Goal: Task Accomplishment & Management: Manage account settings

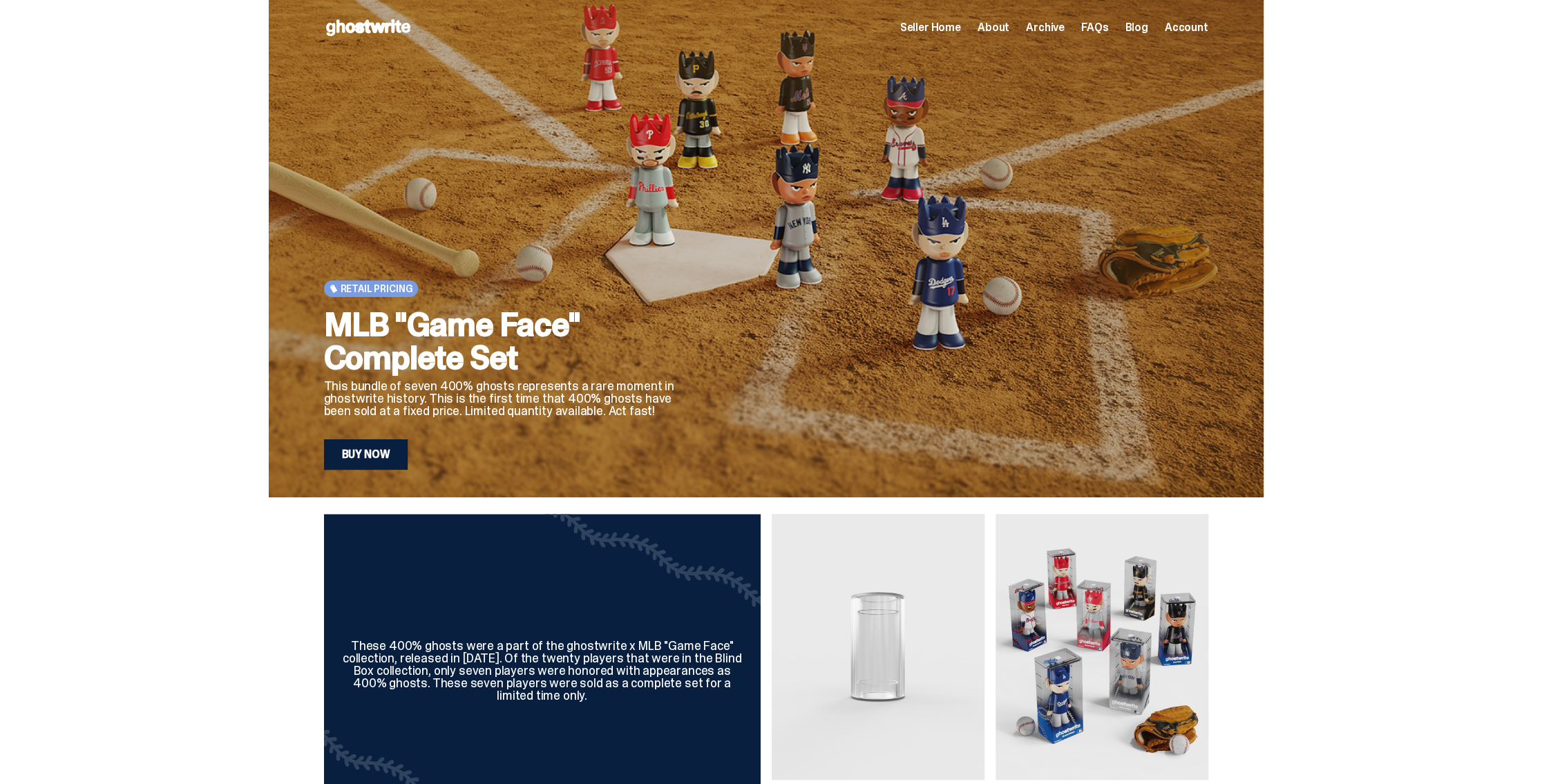
click at [960, 31] on span "Seller Home" at bounding box center [930, 28] width 61 height 11
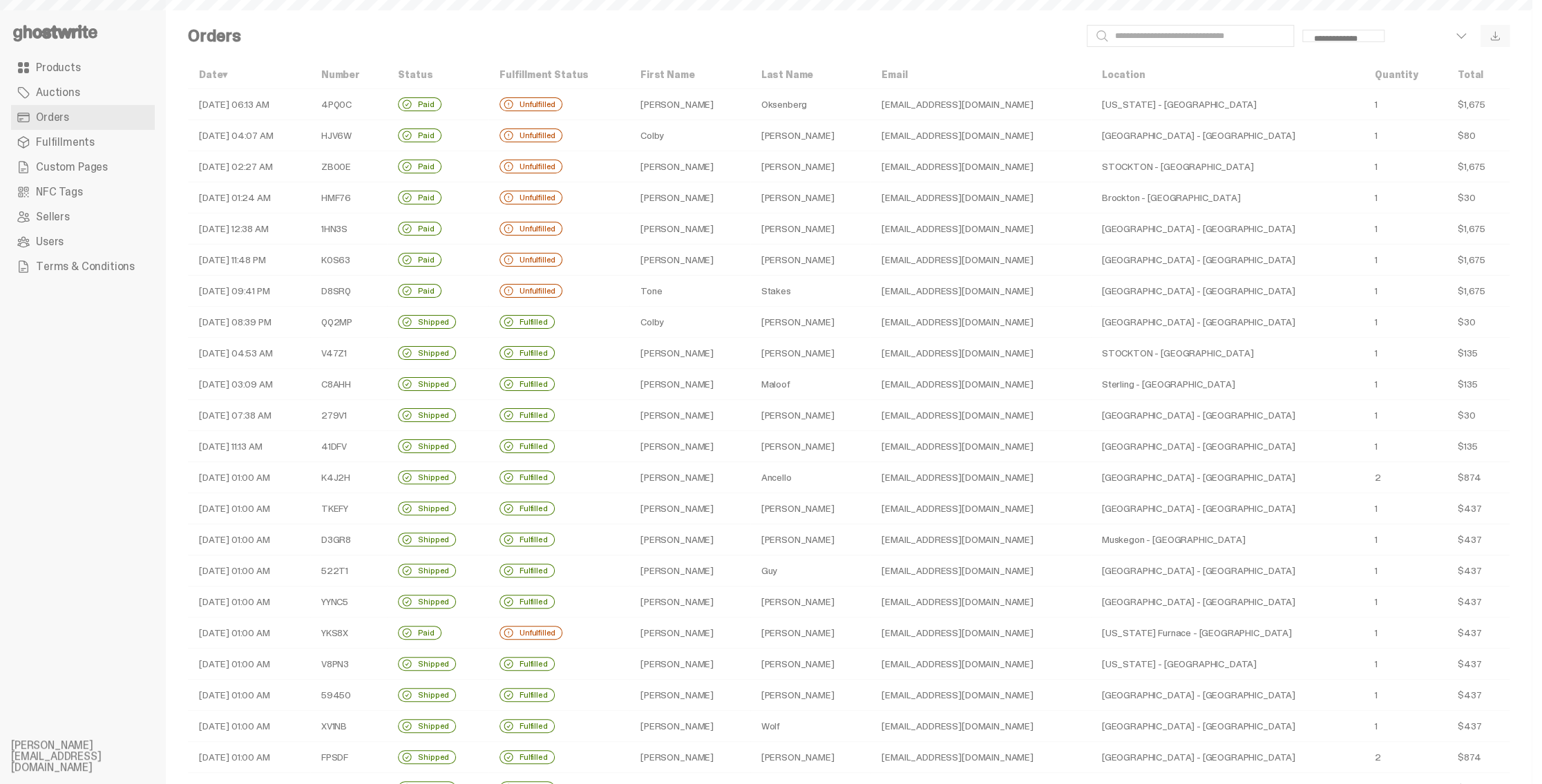
select select
click at [367, 101] on td "4PQ0C" at bounding box center [348, 105] width 77 height 31
click at [387, 130] on td "HJV6W" at bounding box center [348, 136] width 77 height 31
click at [1006, 104] on td "[EMAIL_ADDRESS][DOMAIN_NAME]" at bounding box center [980, 105] width 220 height 31
